Goal: Navigation & Orientation: Find specific page/section

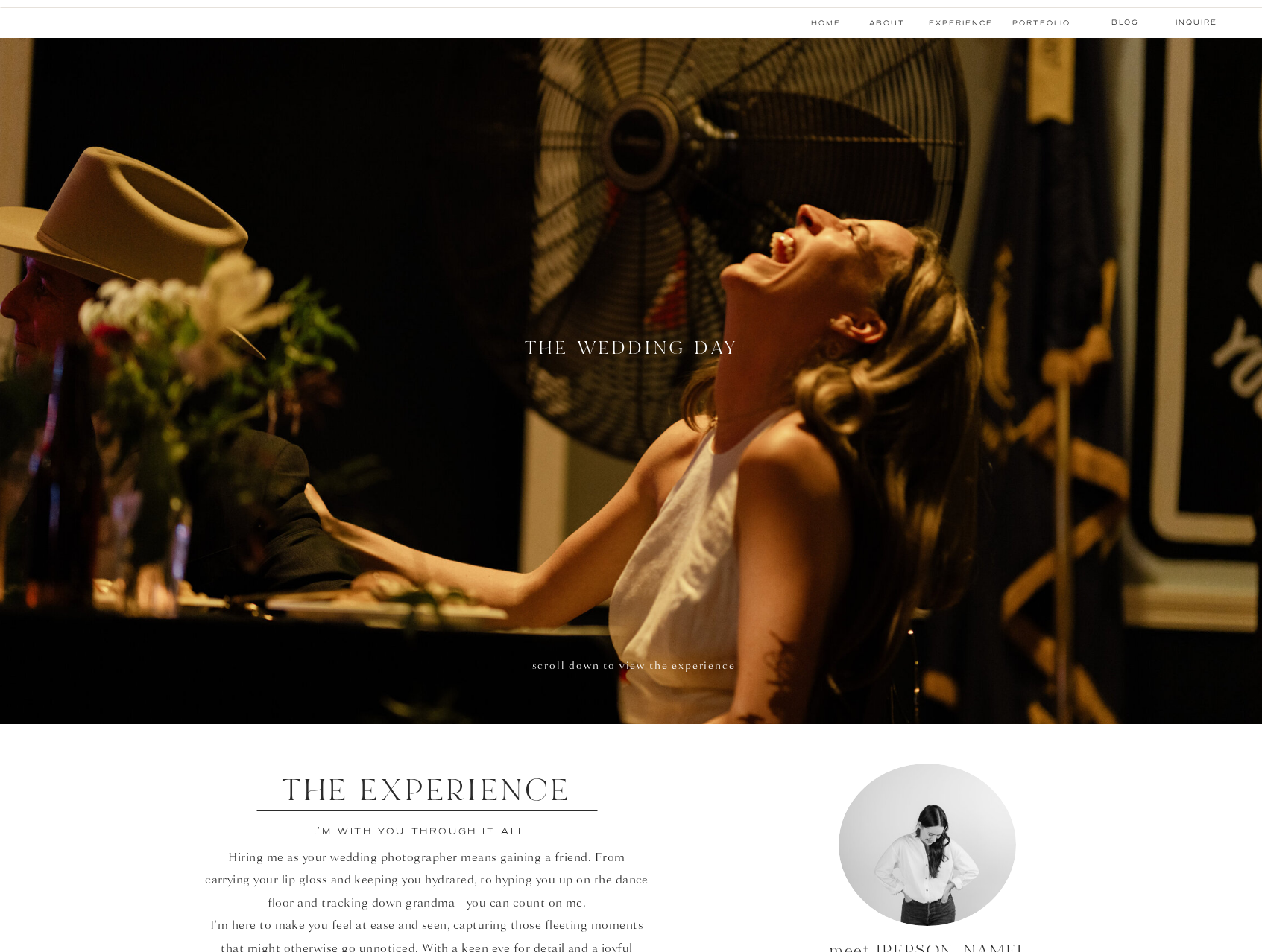
scroll to position [1813, 0]
click at [1175, 22] on nav "Inquire" at bounding box center [1196, 22] width 52 height 12
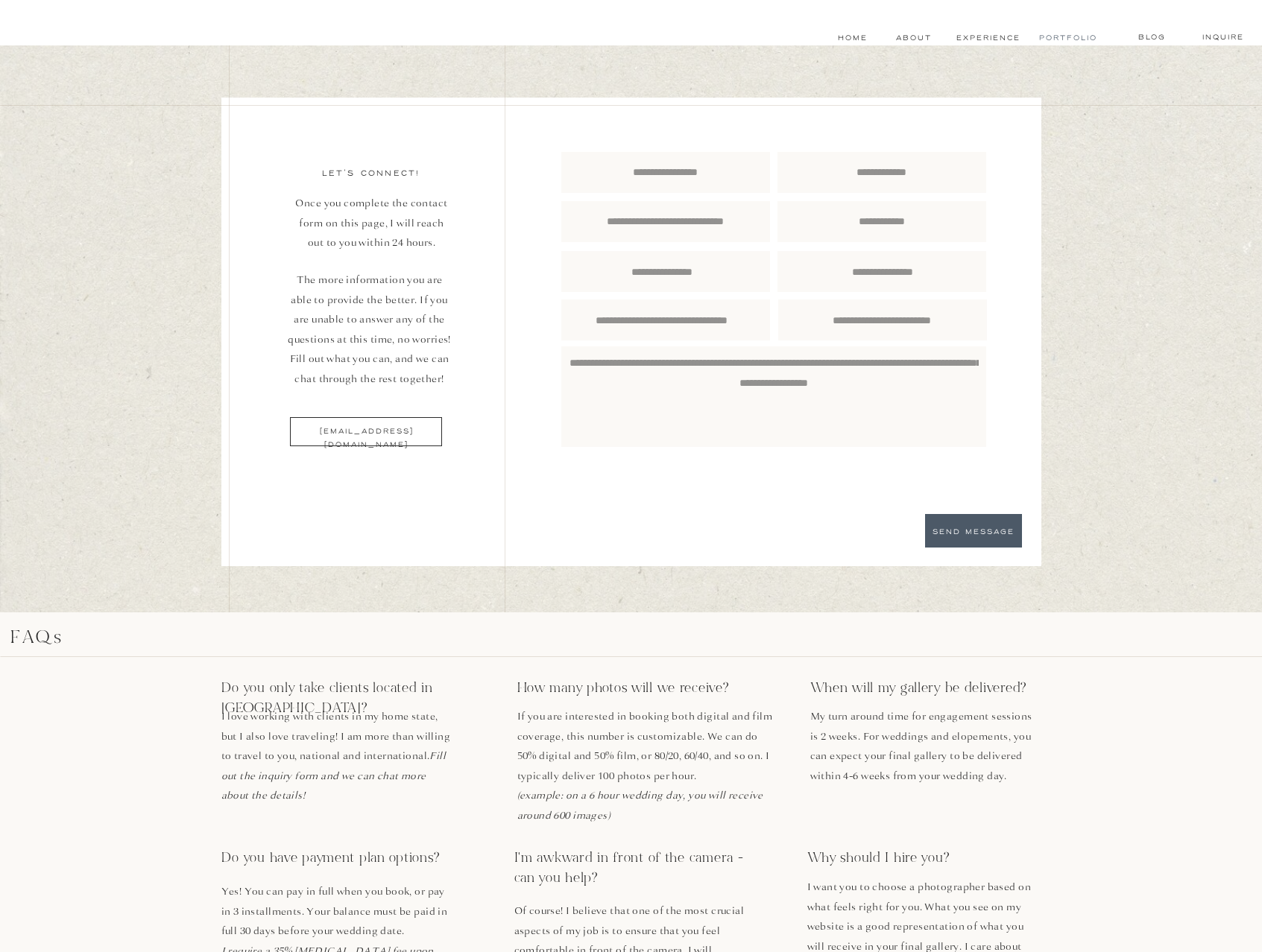
click at [1077, 36] on nav "Portfolio" at bounding box center [1066, 37] width 56 height 12
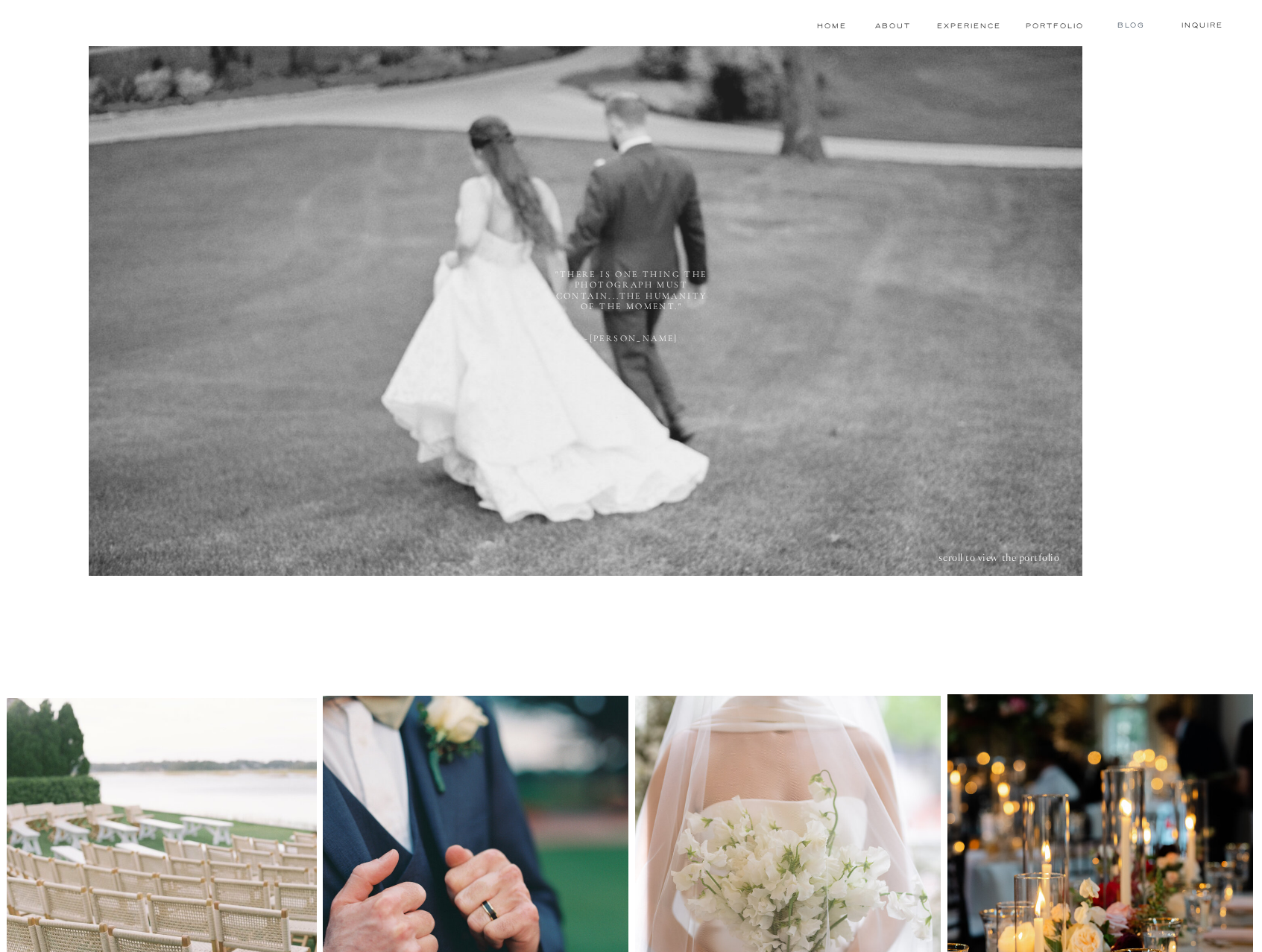
click at [1136, 22] on nav "blog" at bounding box center [1130, 25] width 58 height 12
